Goal: Transaction & Acquisition: Purchase product/service

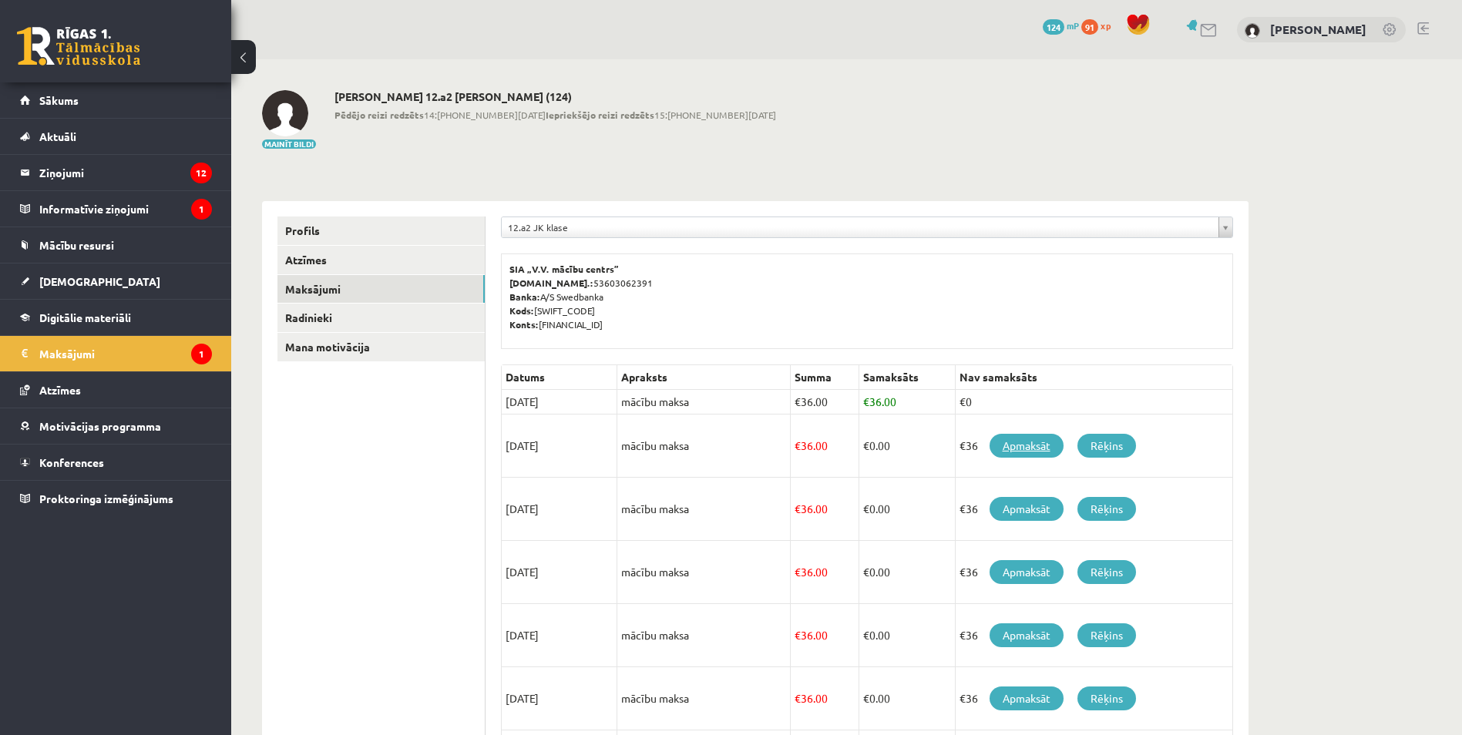
click at [1028, 446] on link "Apmaksāt" at bounding box center [1027, 446] width 74 height 24
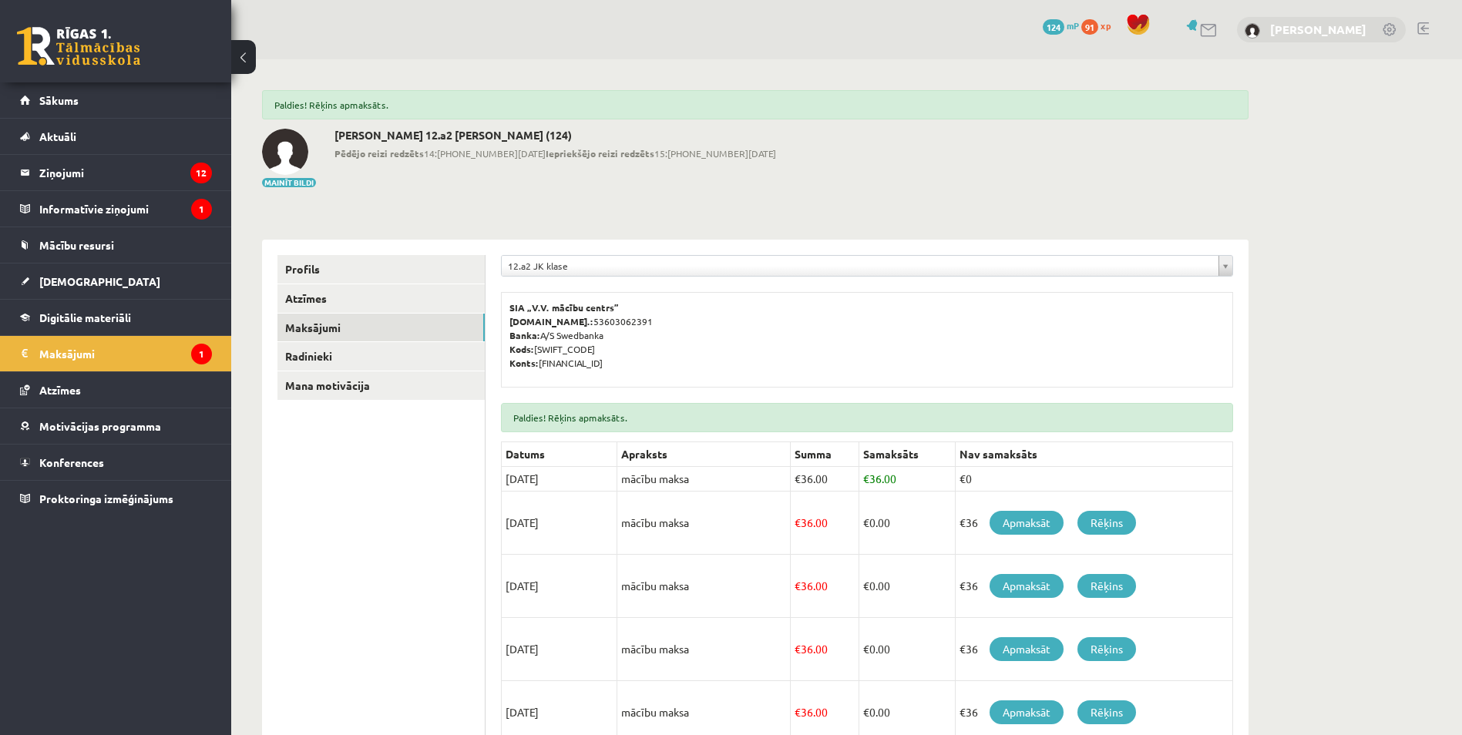
click at [1304, 31] on link "[PERSON_NAME]" at bounding box center [1319, 29] width 96 height 15
